Goal: Information Seeking & Learning: Learn about a topic

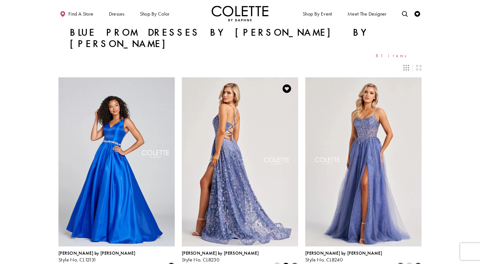
click at [225, 139] on img "Visit Colette by Daphne Style No. CL8230 Page" at bounding box center [240, 161] width 116 height 169
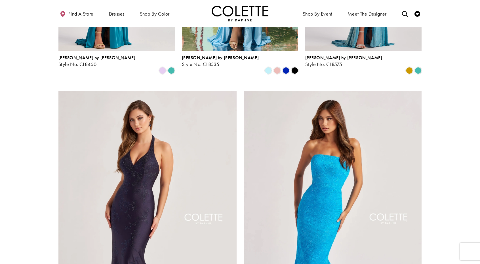
scroll to position [595, 0]
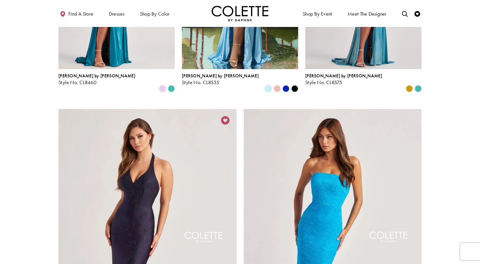
click at [226, 116] on icon "Add to Wishlist" at bounding box center [225, 120] width 9 height 9
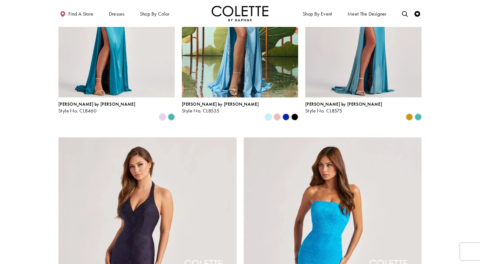
scroll to position [539, 0]
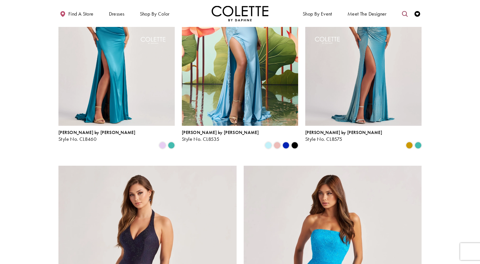
click at [405, 12] on icon "Toggle search" at bounding box center [405, 14] width 6 height 6
click at [358, 14] on input "Search" at bounding box center [375, 14] width 68 height 9
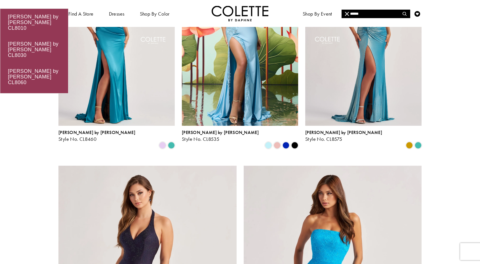
type input "******"
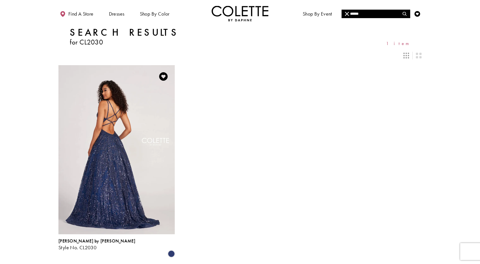
click at [156, 183] on img "Visit Colette by Daphne Style No. CL2030 Page" at bounding box center [116, 149] width 116 height 169
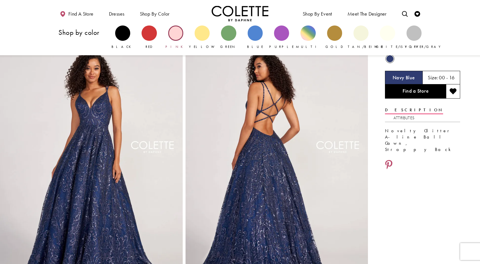
click at [175, 34] on div "Primary block" at bounding box center [175, 33] width 15 height 15
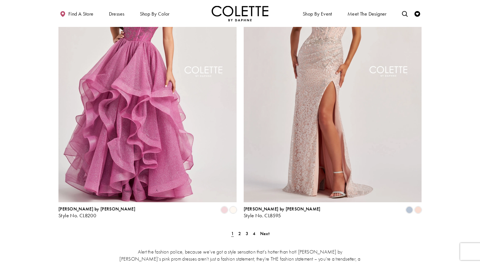
scroll to position [1021, 0]
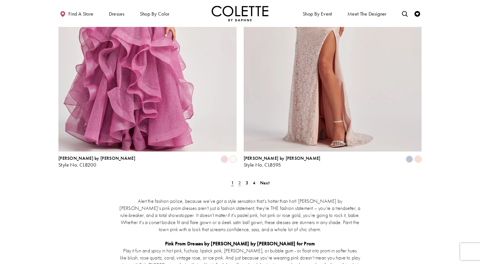
click at [238, 180] on span "2" at bounding box center [239, 183] width 3 height 6
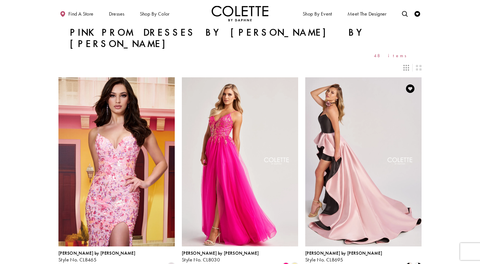
click at [366, 159] on img "Visit Colette by Daphne Style No. CL8695 Page" at bounding box center [363, 161] width 116 height 169
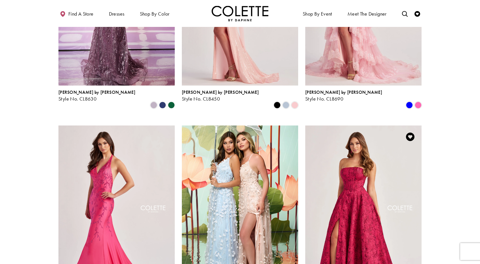
scroll to position [425, 0]
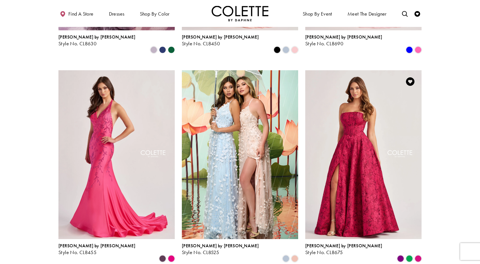
click at [364, 159] on img "Visit Colette by Daphne Style No. CL8675 Page" at bounding box center [363, 154] width 116 height 169
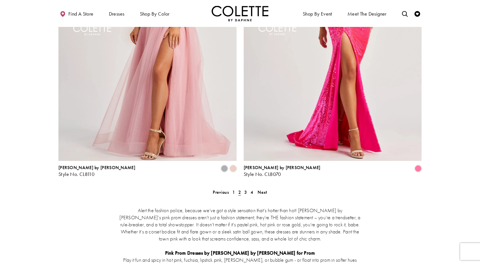
scroll to position [1078, 0]
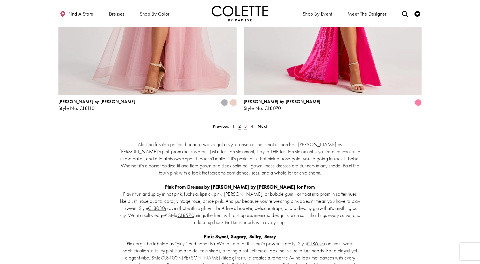
click at [247, 122] on link "3" at bounding box center [245, 126] width 6 height 8
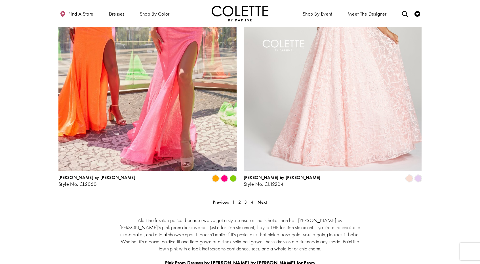
scroll to position [1051, 0]
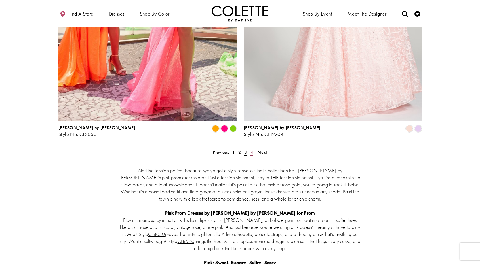
click at [252, 149] on span "4" at bounding box center [251, 152] width 3 height 6
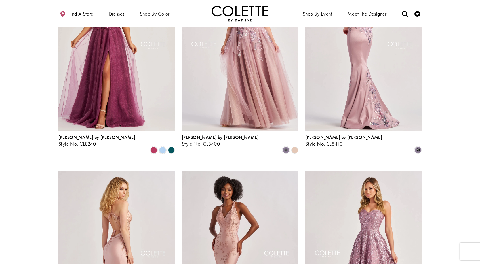
scroll to position [229, 0]
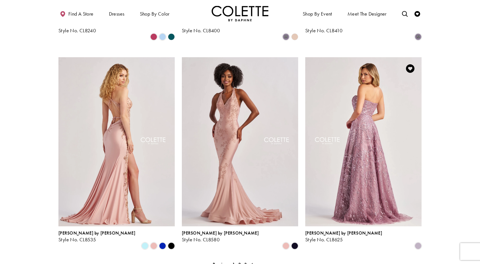
click at [384, 135] on img "Visit Colette by Daphne Style No. CL8625 Page" at bounding box center [363, 141] width 116 height 169
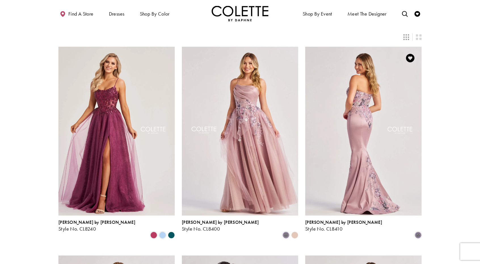
scroll to position [0, 0]
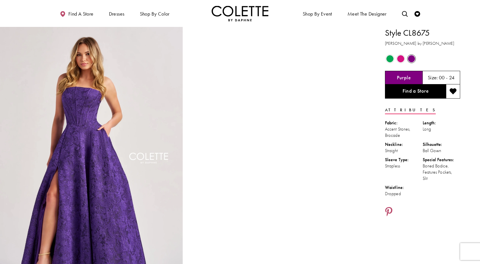
click at [400, 57] on span "Product color controls state depends on size chosen" at bounding box center [400, 58] width 7 height 7
